Goal: Information Seeking & Learning: Learn about a topic

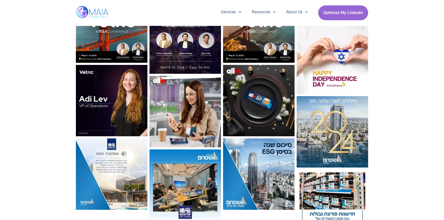
scroll to position [559, 0]
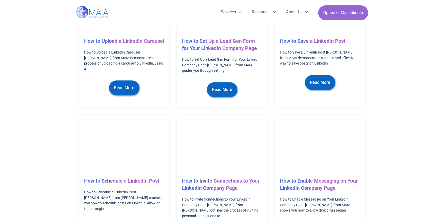
scroll to position [464, 0]
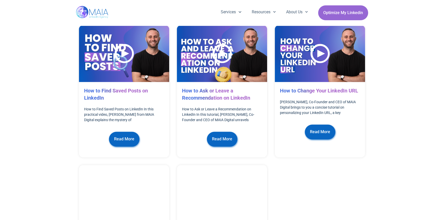
scroll to position [883, 0]
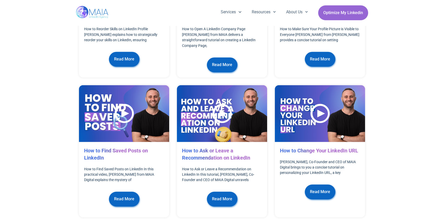
click at [318, 104] on div at bounding box center [319, 114] width 19 height 21
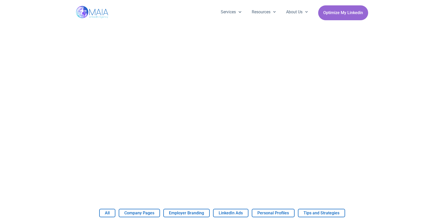
scroll to position [172, 0]
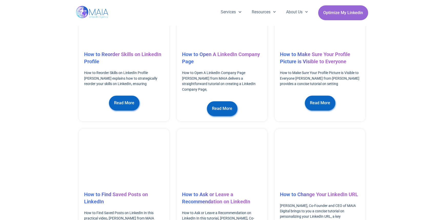
scroll to position [862, 0]
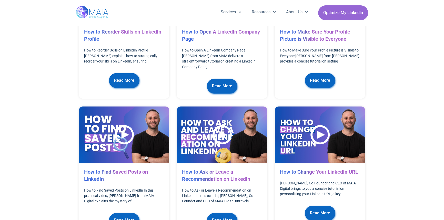
click at [230, 215] on span "Read More" at bounding box center [222, 220] width 20 height 10
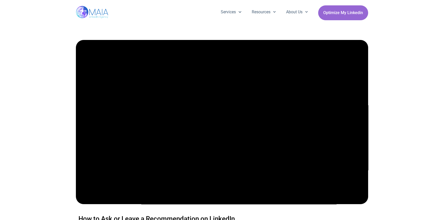
scroll to position [23, 0]
